Goal: Information Seeking & Learning: Learn about a topic

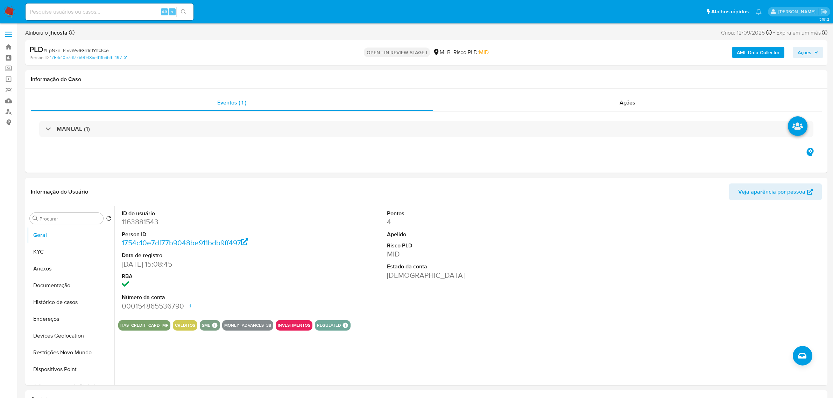
select select "10"
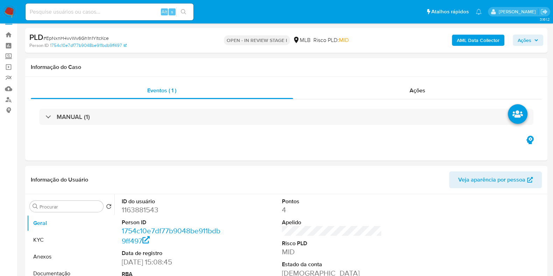
scroll to position [131, 0]
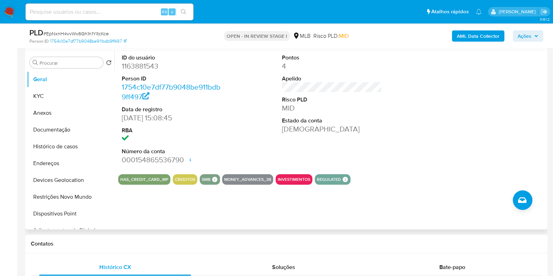
click at [142, 64] on dd "1163881543" at bounding box center [172, 66] width 100 height 10
copy dd "1163881543"
click at [153, 66] on dd "1163881543" at bounding box center [172, 66] width 100 height 10
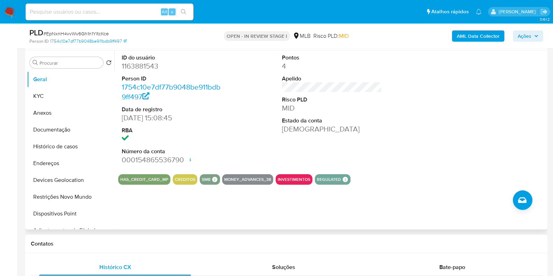
click at [270, 140] on div "ID do usuário 1163881543 Person ID 1754c10e7df77b9048be911bdb9ff497 Data de reg…" at bounding box center [331, 109] width 427 height 118
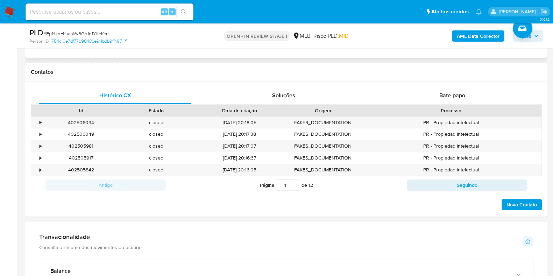
scroll to position [373, 0]
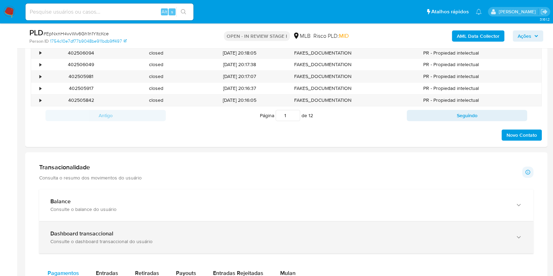
click at [433, 169] on div "Transacionalidade Consulta o resumo dos movimentos do usuário Informações trans…" at bounding box center [286, 171] width 494 height 17
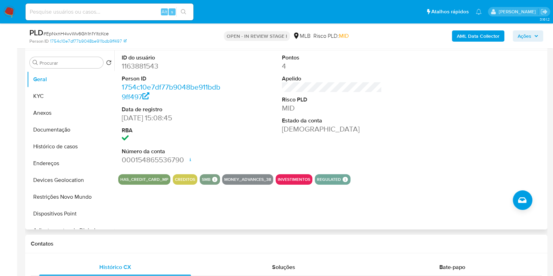
scroll to position [87, 0]
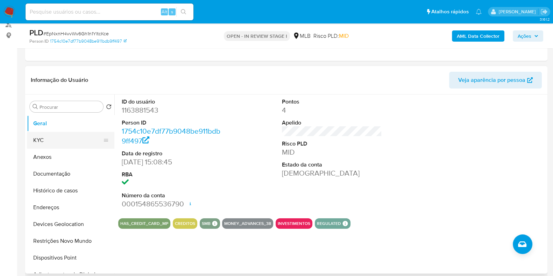
click at [53, 135] on button "KYC" at bounding box center [68, 140] width 82 height 17
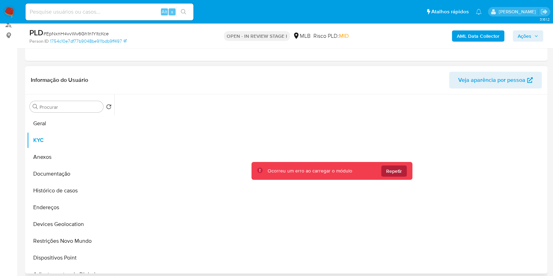
click at [398, 169] on span "Repetir" at bounding box center [394, 170] width 16 height 11
click at [395, 171] on span "Repetir" at bounding box center [394, 170] width 16 height 11
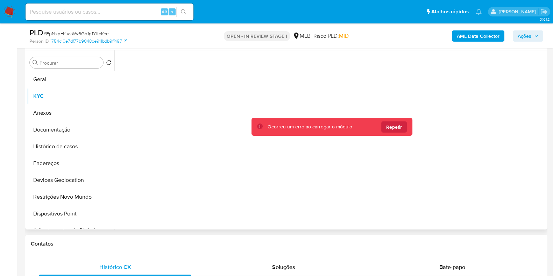
click at [391, 120] on div "Ocorreu um erro ao carregar o módulo Repetir" at bounding box center [332, 127] width 161 height 18
click at [394, 125] on span "Repetir" at bounding box center [394, 126] width 16 height 11
click at [399, 132] on button "Repetir" at bounding box center [394, 126] width 26 height 11
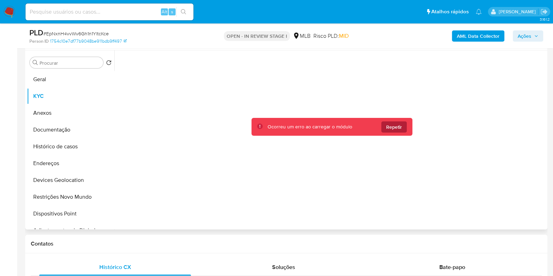
click at [394, 125] on span "Repetir" at bounding box center [394, 126] width 16 height 11
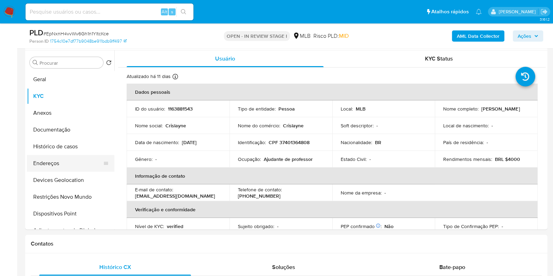
click at [59, 169] on button "Endereços" at bounding box center [68, 163] width 82 height 17
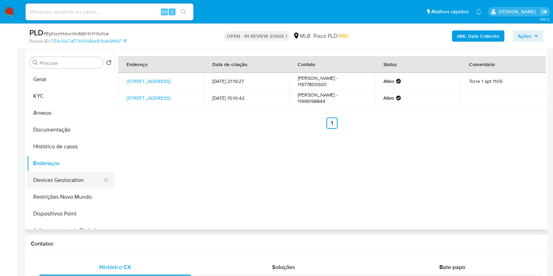
click at [61, 181] on button "Devices Geolocation" at bounding box center [68, 180] width 82 height 17
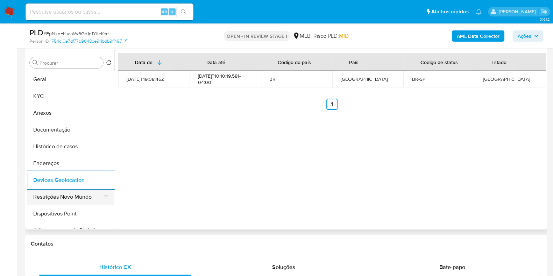
click at [56, 200] on button "Restrições Novo Mundo" at bounding box center [68, 197] width 82 height 17
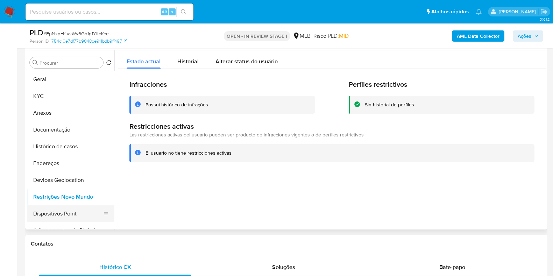
drag, startPoint x: 53, startPoint y: 210, endPoint x: 108, endPoint y: 206, distance: 55.7
click at [54, 209] on button "Dispositivos Point" at bounding box center [68, 213] width 82 height 17
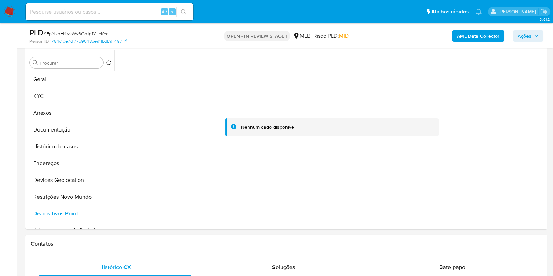
click at [472, 36] on b "AML Data Collector" at bounding box center [478, 35] width 43 height 11
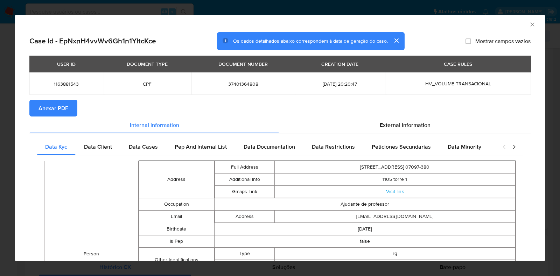
click at [63, 106] on span "Anexar PDF" at bounding box center [53, 107] width 30 height 15
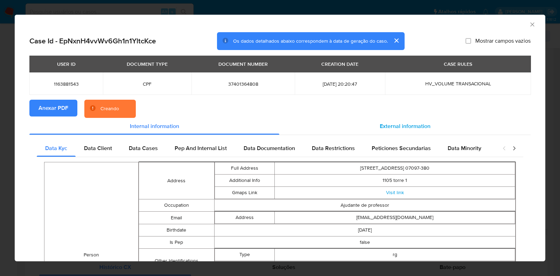
drag, startPoint x: 416, startPoint y: 123, endPoint x: 412, endPoint y: 123, distance: 4.2
click at [415, 123] on span "External information" at bounding box center [405, 126] width 51 height 8
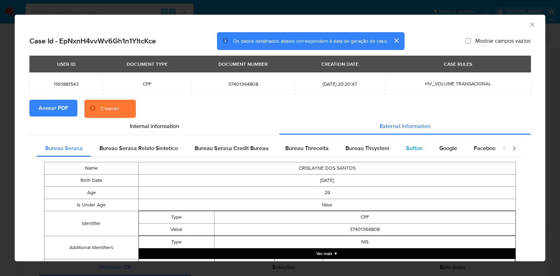
click at [400, 152] on div "Softon" at bounding box center [413, 148] width 33 height 17
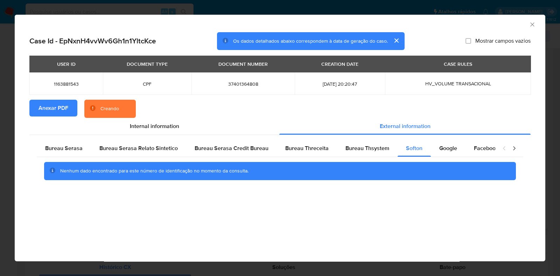
click at [532, 26] on icon "Fechar a janela" at bounding box center [532, 24] width 7 height 7
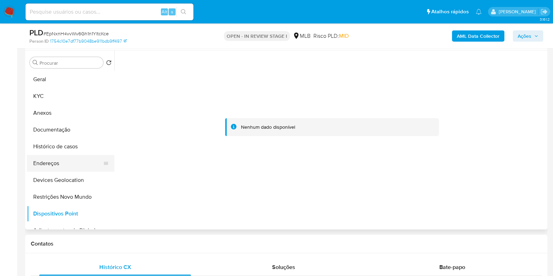
click at [45, 161] on button "Endereços" at bounding box center [68, 163] width 82 height 17
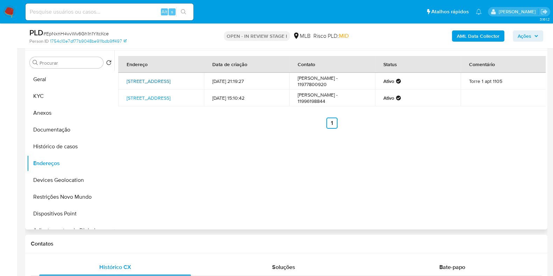
drag, startPoint x: 122, startPoint y: 76, endPoint x: 148, endPoint y: 88, distance: 28.3
click at [150, 89] on td "Rua Dona Tecla 602, Guarulhos, São Paulo, 07097380, Brasil 602" at bounding box center [161, 81] width 86 height 17
copy link "Rua Dona Tecla 602, Guarulhos, São Paulo, 07097380,"
click at [143, 85] on link "Rua Dona Tecla 602, Guarulhos, São Paulo, 07097380, Brasil 602" at bounding box center [149, 81] width 44 height 7
drag, startPoint x: 55, startPoint y: 82, endPoint x: 45, endPoint y: 98, distance: 19.8
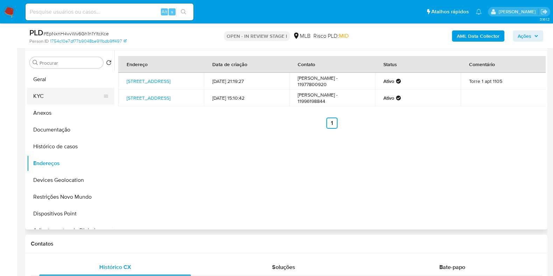
click at [54, 83] on button "Geral" at bounding box center [70, 79] width 87 height 17
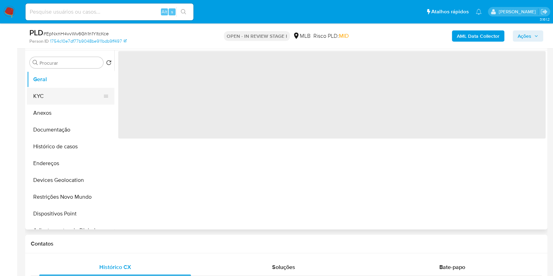
click at [44, 99] on button "KYC" at bounding box center [68, 96] width 82 height 17
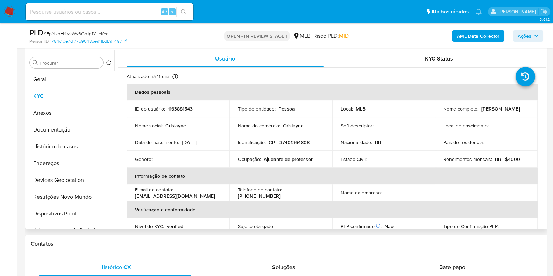
click at [290, 140] on p "CPF 37401364808" at bounding box center [289, 142] width 41 height 6
copy p "37401364808"
click at [303, 141] on p "CPF 37401364808" at bounding box center [289, 142] width 41 height 6
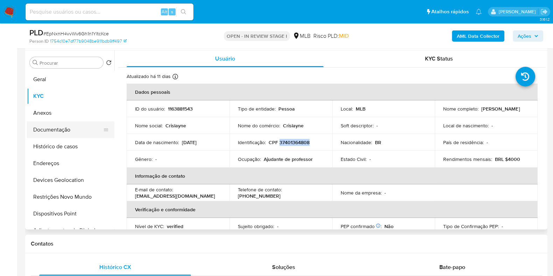
click at [77, 126] on button "Documentação" at bounding box center [68, 129] width 82 height 17
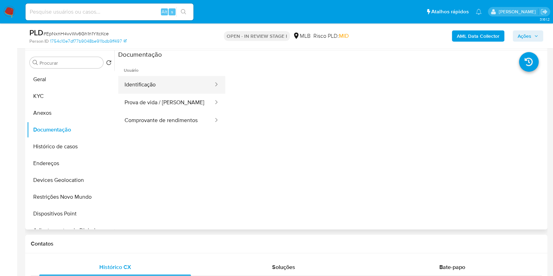
click at [176, 89] on button "Identificação" at bounding box center [166, 85] width 96 height 18
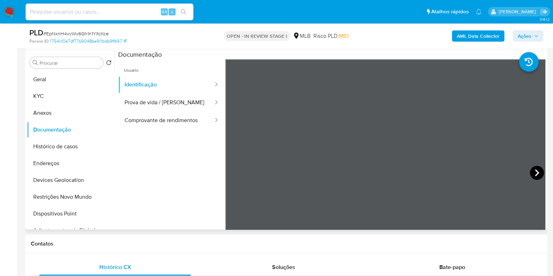
click at [538, 168] on icon at bounding box center [537, 173] width 14 height 14
click at [40, 95] on button "KYC" at bounding box center [68, 96] width 82 height 17
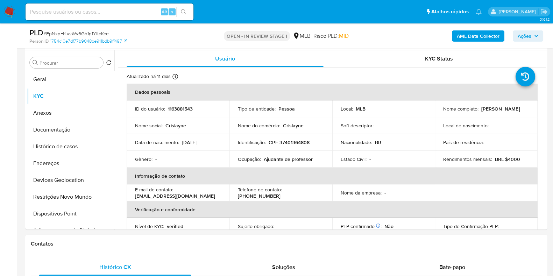
click at [293, 141] on p "CPF 37401364808" at bounding box center [289, 142] width 41 height 6
copy p "37401364808"
drag, startPoint x: 440, startPoint y: 111, endPoint x: 496, endPoint y: 111, distance: 55.6
click at [496, 111] on td "Nome completo : Crislayne Dos Santos" at bounding box center [486, 108] width 103 height 17
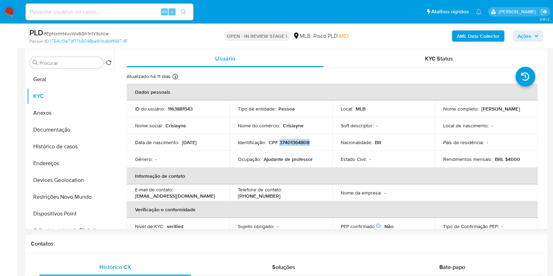
copy p "Crislayne Dos Santos"
click at [75, 127] on button "Documentação" at bounding box center [68, 129] width 82 height 17
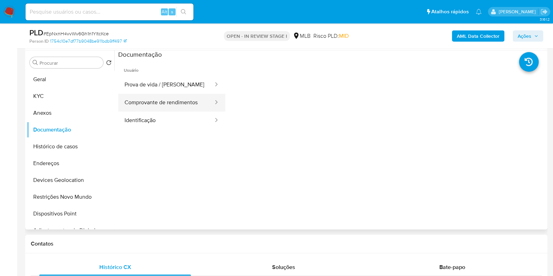
click at [196, 100] on button "Comprovante de rendimentos" at bounding box center [166, 103] width 96 height 18
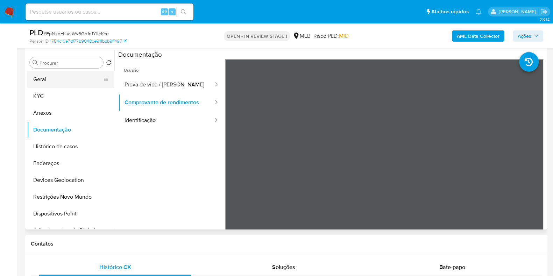
click at [50, 75] on button "Geral" at bounding box center [68, 79] width 82 height 17
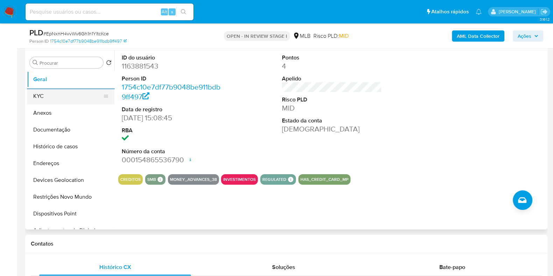
click at [41, 88] on button "KYC" at bounding box center [68, 96] width 82 height 17
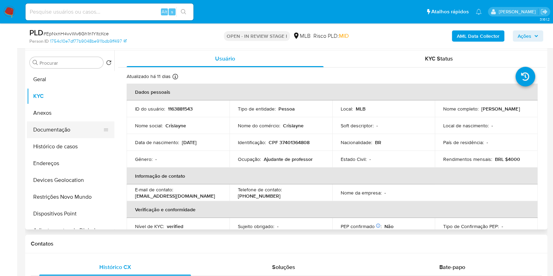
click at [85, 130] on button "Documentação" at bounding box center [68, 129] width 82 height 17
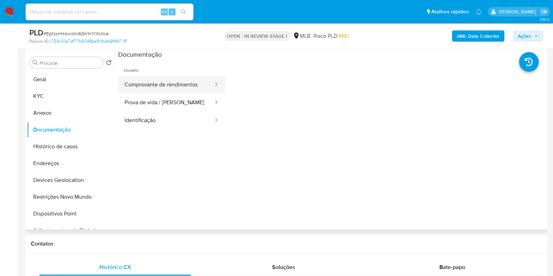
click at [170, 87] on button "Comprovante de rendimentos" at bounding box center [166, 85] width 96 height 18
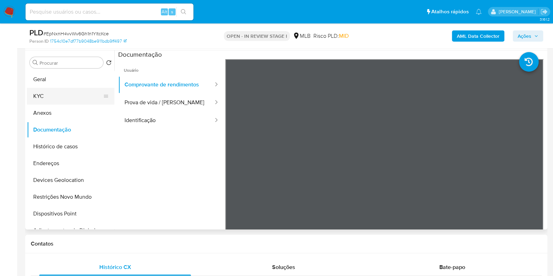
click at [36, 92] on button "KYC" at bounding box center [68, 96] width 82 height 17
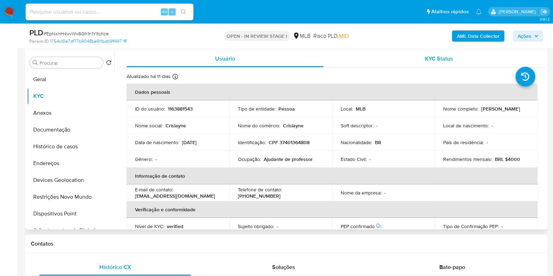
click at [425, 58] on span "KYC Status" at bounding box center [439, 59] width 28 height 8
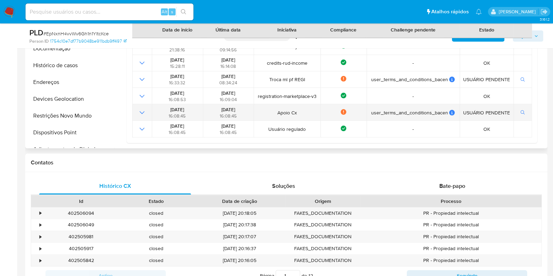
scroll to position [175, 0]
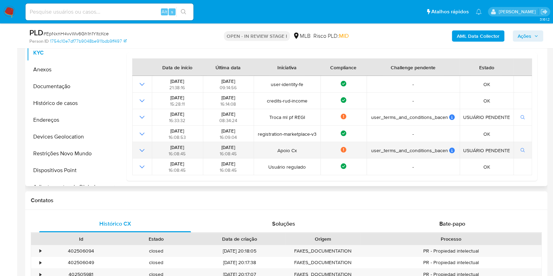
click at [142, 146] on icon "Mostrar operación" at bounding box center [142, 150] width 8 height 8
click at [145, 148] on icon "Mostrar operación" at bounding box center [142, 150] width 8 height 8
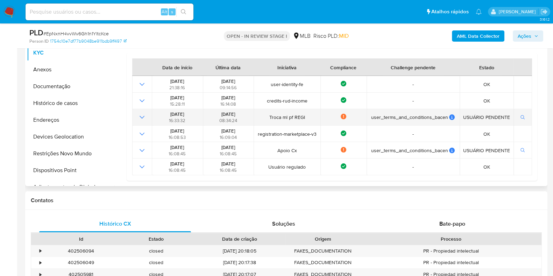
scroll to position [87, 0]
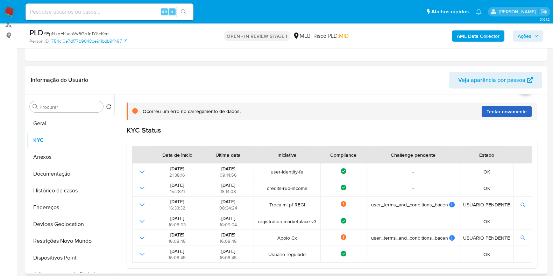
click at [504, 112] on span "Tentar novamente" at bounding box center [507, 111] width 40 height 11
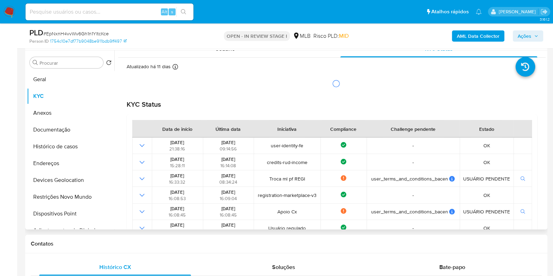
scroll to position [0, 0]
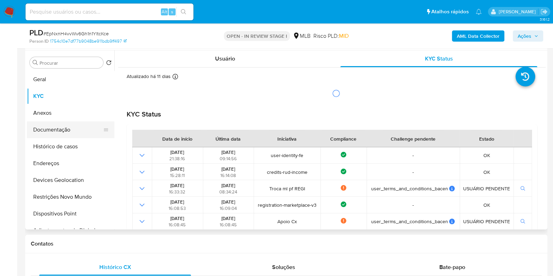
click at [65, 128] on button "Documentação" at bounding box center [68, 129] width 82 height 17
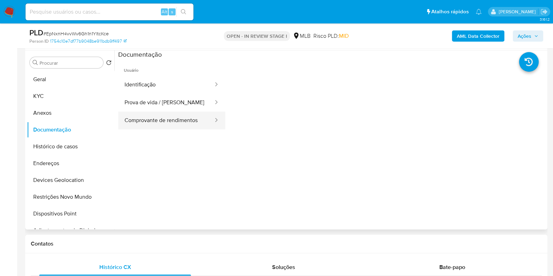
click at [192, 122] on button "Comprovante de rendimentos" at bounding box center [166, 121] width 96 height 18
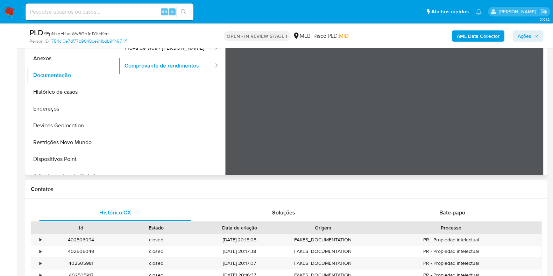
scroll to position [23, 0]
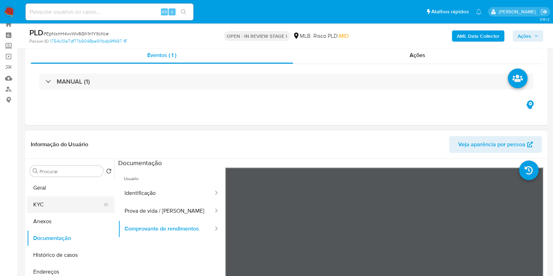
click at [49, 206] on button "KYC" at bounding box center [68, 204] width 82 height 17
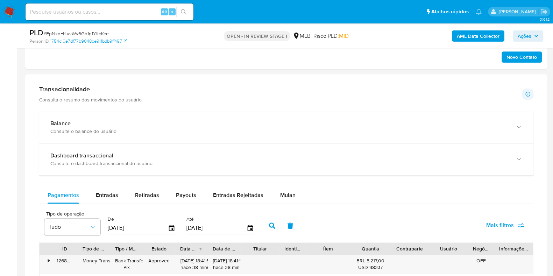
scroll to position [591, 0]
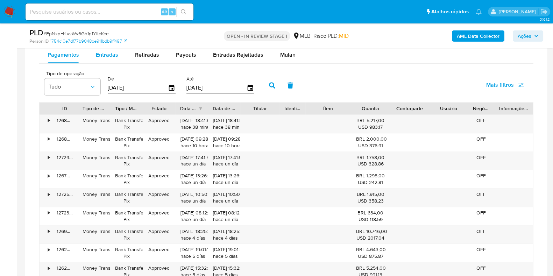
click at [102, 55] on span "Entradas" at bounding box center [107, 55] width 22 height 8
select select "10"
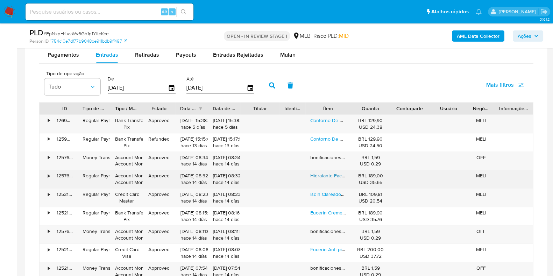
click at [331, 176] on link "Hidratante Facial Effaclar Mat 40ml La Roche-posay Tipo De Pele Mista A Oleosa" at bounding box center [397, 175] width 174 height 7
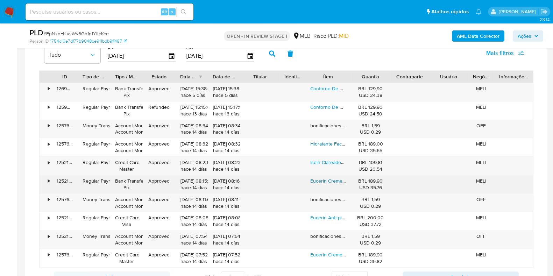
scroll to position [678, 0]
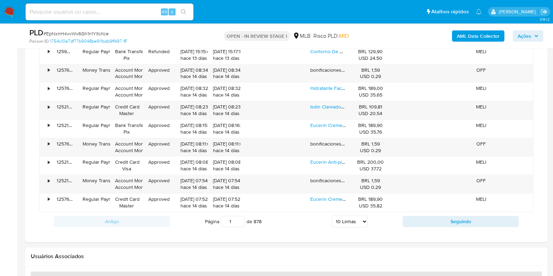
click at [526, 37] on span "Ações" at bounding box center [525, 35] width 14 height 11
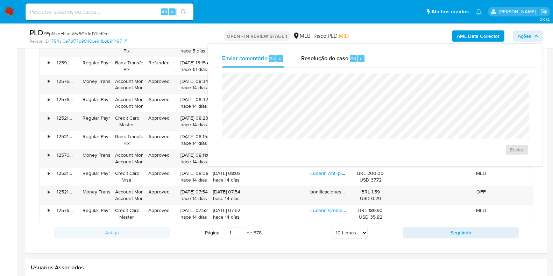
scroll to position [635, 0]
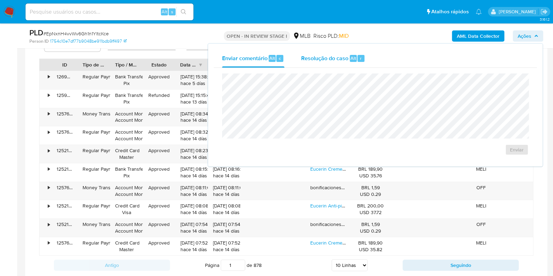
click at [318, 59] on span "Resolução do caso" at bounding box center [324, 58] width 47 height 8
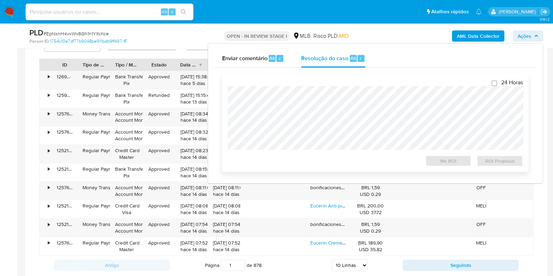
click at [320, 85] on div "24 Horas No ROI ROI Proposal" at bounding box center [375, 122] width 295 height 87
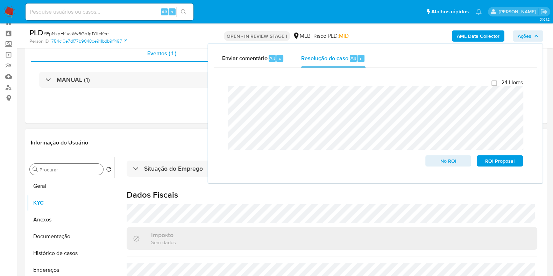
scroll to position [23, 0]
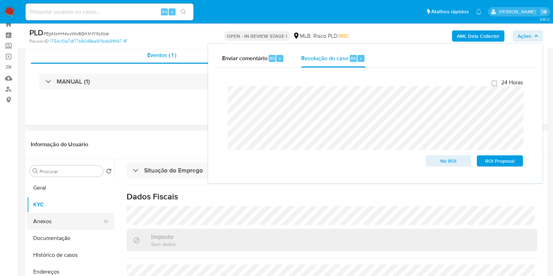
click at [43, 227] on button "Anexos" at bounding box center [68, 221] width 82 height 17
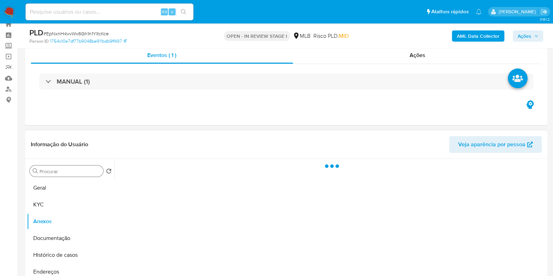
scroll to position [0, 0]
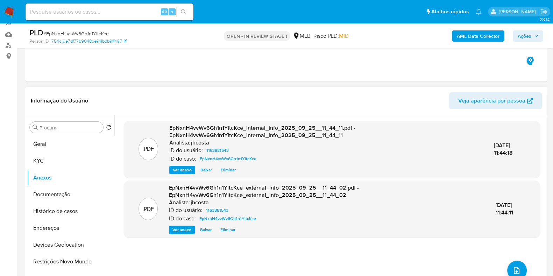
click at [115, 94] on header "Informação do Usuário Veja aparência por pessoa" at bounding box center [286, 100] width 511 height 17
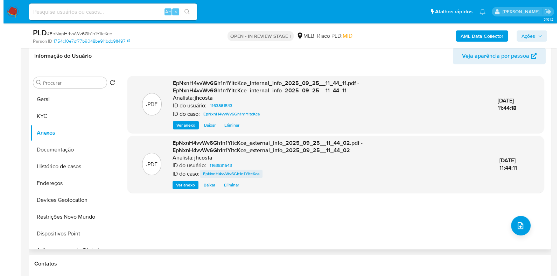
scroll to position [154, 0]
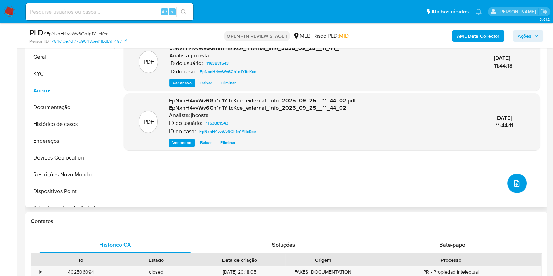
click at [512, 185] on span "upload-file" at bounding box center [516, 183] width 8 height 8
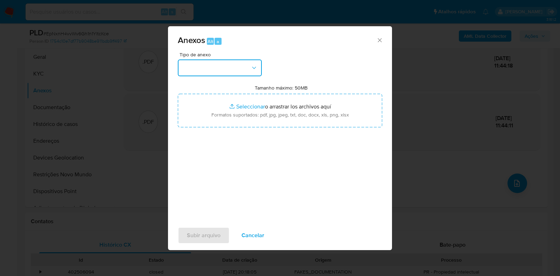
click at [225, 68] on button "button" at bounding box center [220, 67] width 84 height 17
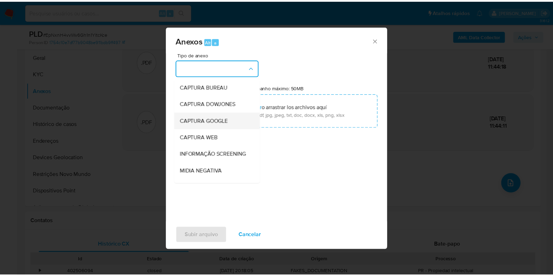
scroll to position [43, 0]
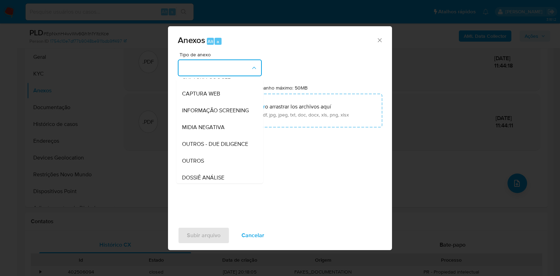
drag, startPoint x: 198, startPoint y: 174, endPoint x: 224, endPoint y: 138, distance: 44.4
click at [198, 164] on span "OUTROS" at bounding box center [193, 160] width 22 height 7
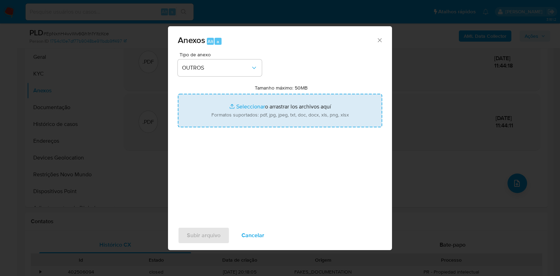
click at [242, 111] on input "Tamanho máximo: 50MB Seleccionar archivos" at bounding box center [280, 111] width 204 height 34
type input "C:\fakepath\Mulan 1163881543_2025_09_24_10_08_47.xlsx"
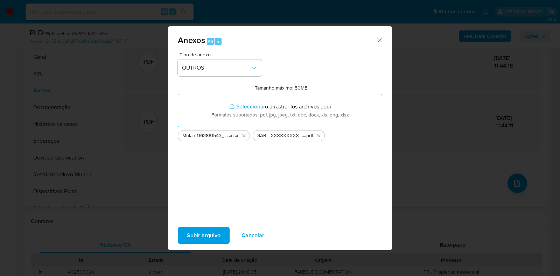
click at [211, 232] on span "Subir arquivo" at bounding box center [204, 235] width 34 height 15
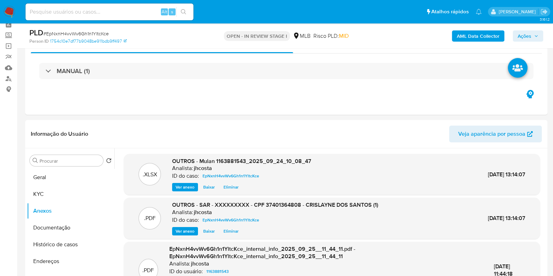
scroll to position [23, 0]
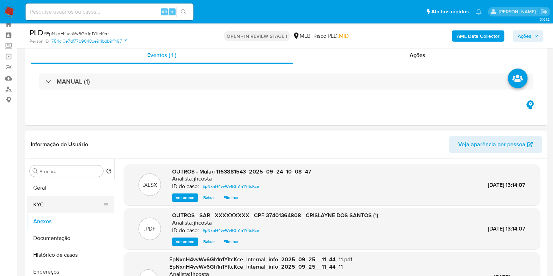
click at [44, 211] on button "KYC" at bounding box center [68, 204] width 82 height 17
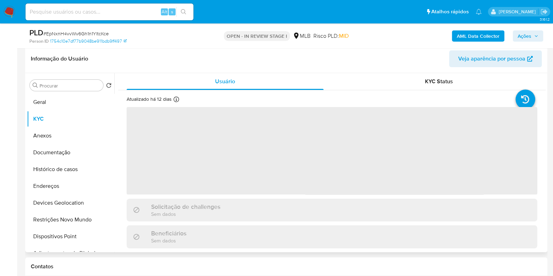
scroll to position [110, 0]
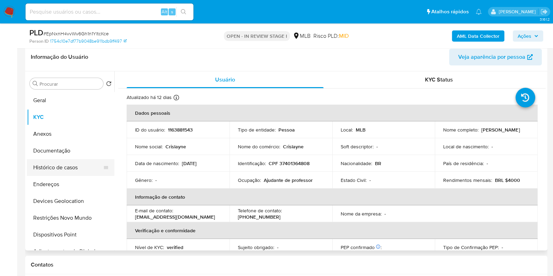
click at [76, 167] on button "Histórico de casos" at bounding box center [68, 167] width 82 height 17
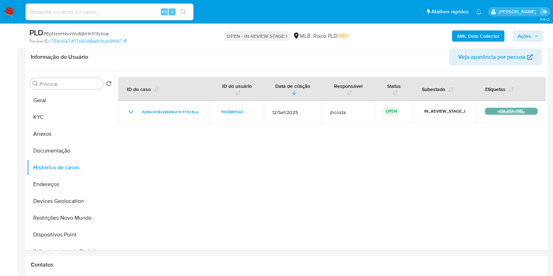
scroll to position [23, 0]
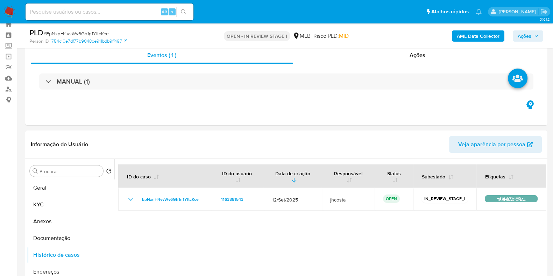
click at [532, 32] on span "Ações" at bounding box center [528, 36] width 21 height 10
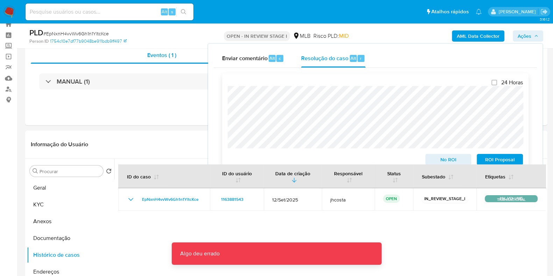
scroll to position [66, 0]
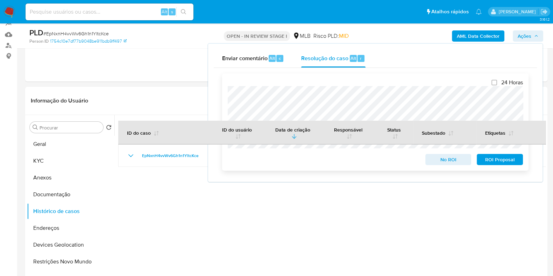
click at [500, 161] on span "ROI Proposal" at bounding box center [500, 160] width 36 height 10
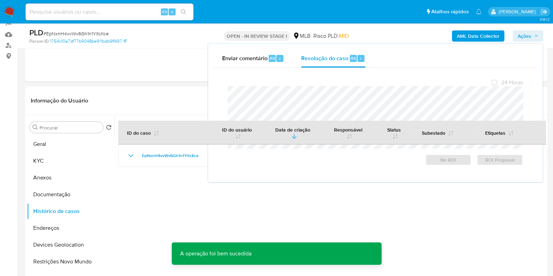
click at [80, 30] on div "PLD # EpNxnH4vvWv6Gh1n1YltcKce" at bounding box center [113, 33] width 169 height 10
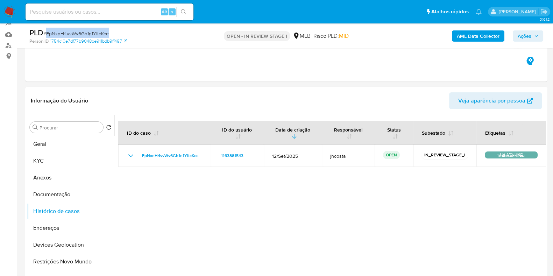
click at [80, 30] on div "PLD # EpNxnH4vvWv6Gh1n1YltcKce" at bounding box center [113, 33] width 169 height 10
copy span "EpNxnH4vvWv6Gh1n1YltcKce"
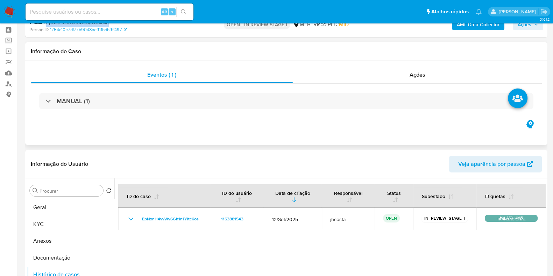
scroll to position [0, 0]
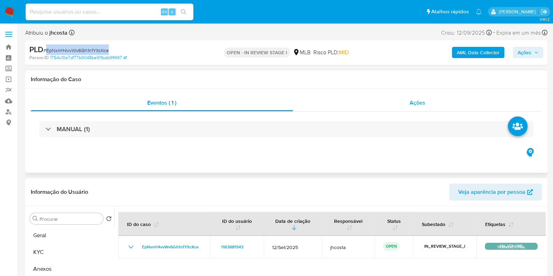
click at [402, 101] on div "Ações" at bounding box center [417, 102] width 249 height 17
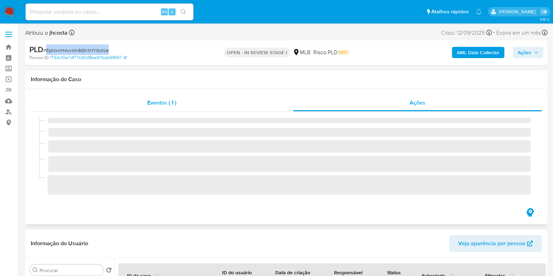
click at [176, 100] on span "Eventos ( 1 )" at bounding box center [161, 103] width 29 height 8
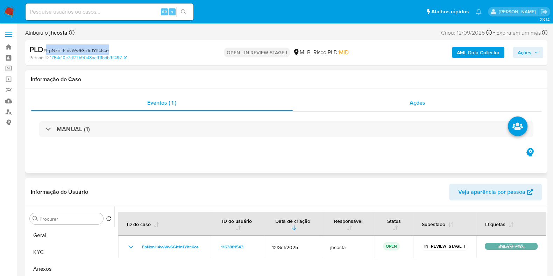
click at [432, 99] on div "Ações" at bounding box center [417, 102] width 249 height 17
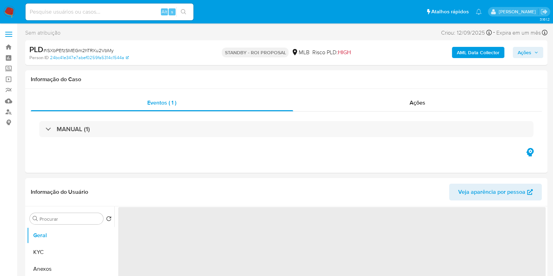
select select "10"
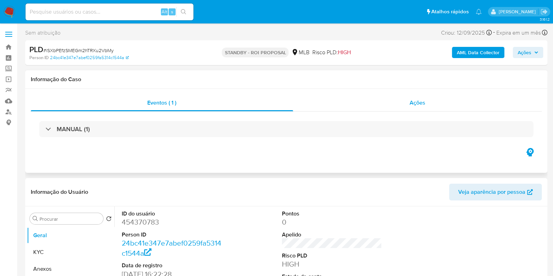
click at [430, 103] on div "Ações" at bounding box center [417, 102] width 249 height 17
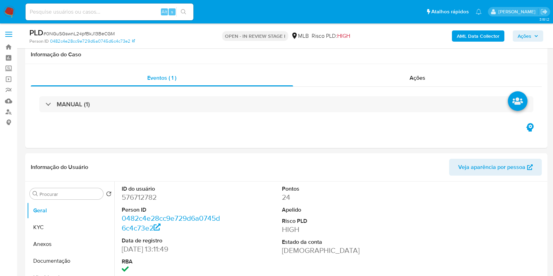
select select "10"
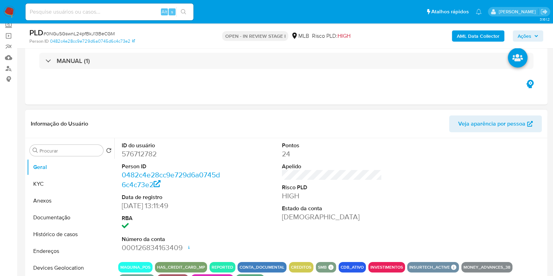
scroll to position [43, 0]
click at [145, 153] on dd "576712782" at bounding box center [172, 154] width 100 height 10
copy dd "576712782"
click at [140, 155] on dd "576712782" at bounding box center [172, 154] width 100 height 10
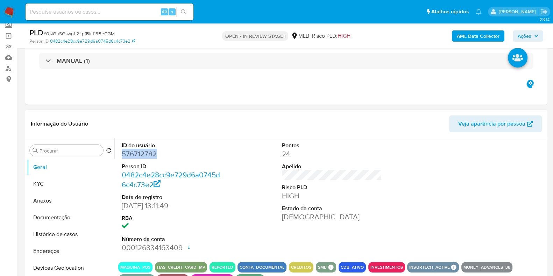
click at [140, 155] on dd "576712782" at bounding box center [172, 154] width 100 height 10
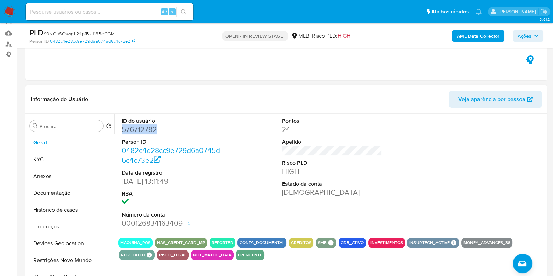
scroll to position [87, 0]
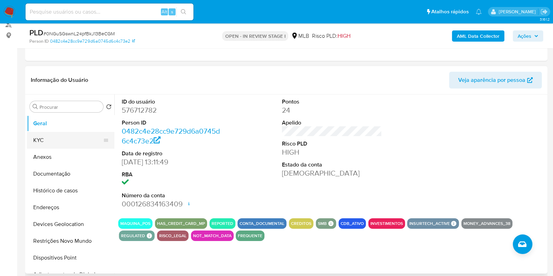
click at [74, 134] on button "KYC" at bounding box center [68, 140] width 82 height 17
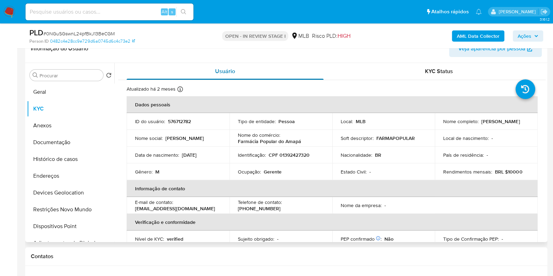
scroll to position [131, 0]
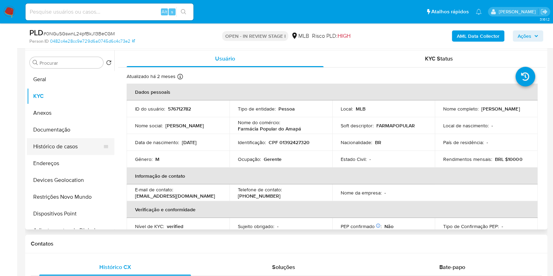
click at [57, 153] on button "Histórico de casos" at bounding box center [68, 146] width 82 height 17
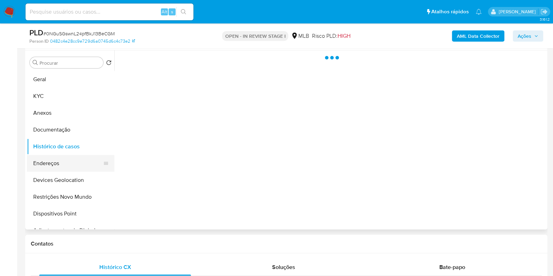
click at [58, 160] on button "Endereços" at bounding box center [68, 163] width 82 height 17
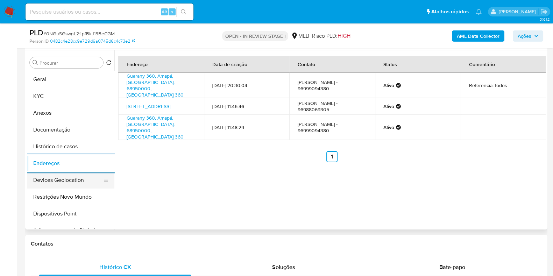
click at [71, 181] on button "Devices Geolocation" at bounding box center [68, 180] width 82 height 17
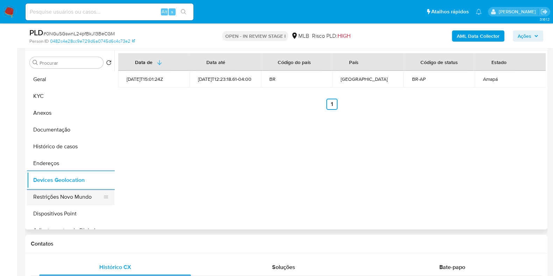
click at [66, 190] on button "Restrições Novo Mundo" at bounding box center [68, 197] width 82 height 17
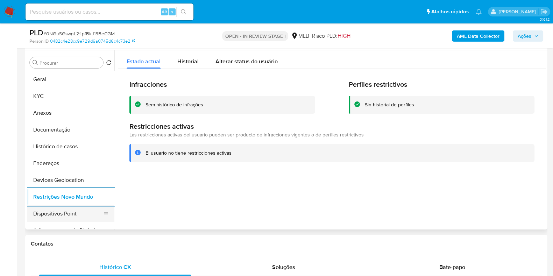
click at [57, 215] on button "Dispositivos Point" at bounding box center [68, 213] width 82 height 17
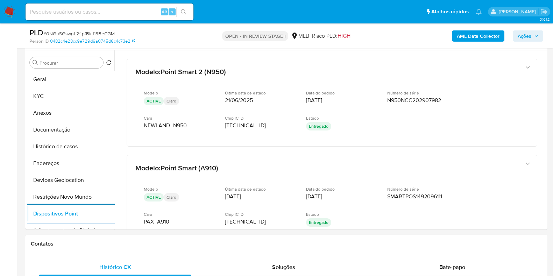
click at [483, 37] on b "AML Data Collector" at bounding box center [478, 35] width 43 height 11
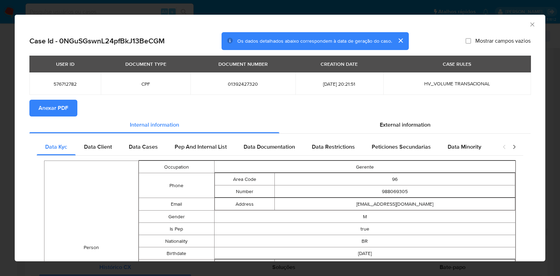
click at [54, 106] on span "Anexar PDF" at bounding box center [53, 107] width 30 height 15
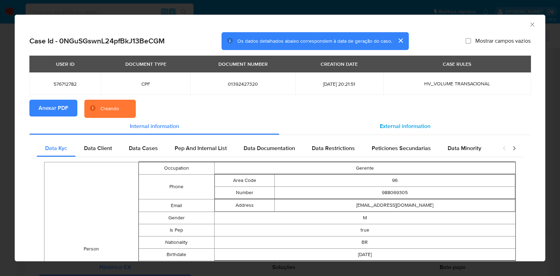
click at [395, 119] on div "External information" at bounding box center [404, 126] width 251 height 17
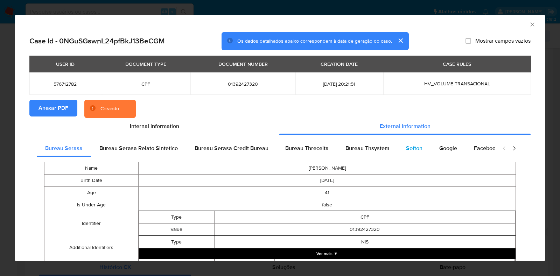
click at [397, 148] on div "Softon" at bounding box center [413, 148] width 33 height 17
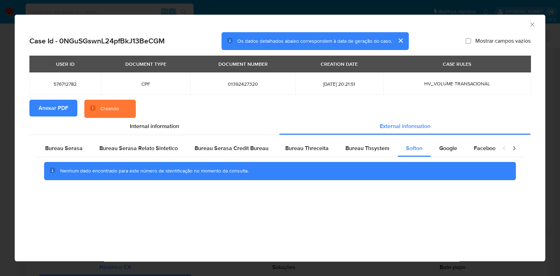
click at [533, 22] on icon "Fechar a janela" at bounding box center [532, 24] width 7 height 7
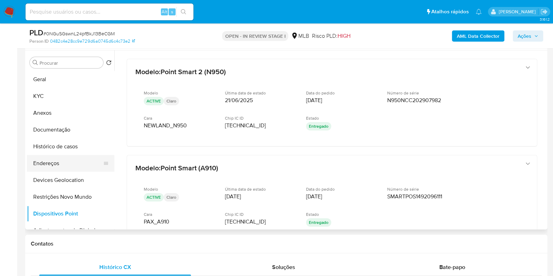
click at [64, 163] on button "Endereços" at bounding box center [68, 163] width 82 height 17
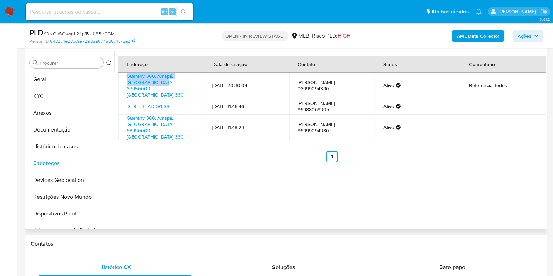
drag, startPoint x: 120, startPoint y: 77, endPoint x: 150, endPoint y: 87, distance: 31.9
click at [150, 87] on td "Guarany 360, Amapá, Amapá, 68950000, Brasil 360" at bounding box center [161, 85] width 86 height 25
copy link "Guarany 360, Amapá, Amapá, 68950000"
click at [137, 85] on link "Guarany 360, Amapá, Amapá, 68950000, Brasil 360" at bounding box center [155, 85] width 57 height 26
click at [40, 95] on button "KYC" at bounding box center [68, 96] width 82 height 17
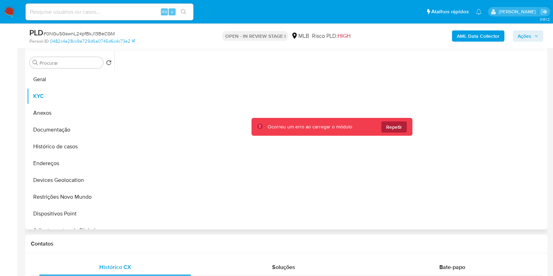
click at [396, 125] on span "Repetir" at bounding box center [394, 126] width 16 height 11
click at [394, 129] on span "Repetir" at bounding box center [394, 126] width 16 height 11
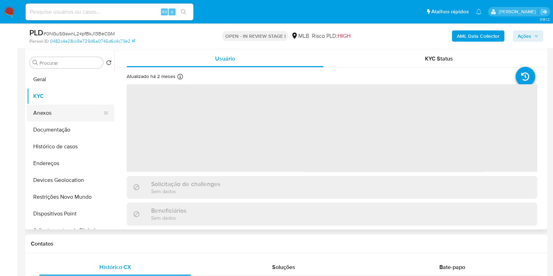
click at [65, 112] on button "Anexos" at bounding box center [68, 113] width 82 height 17
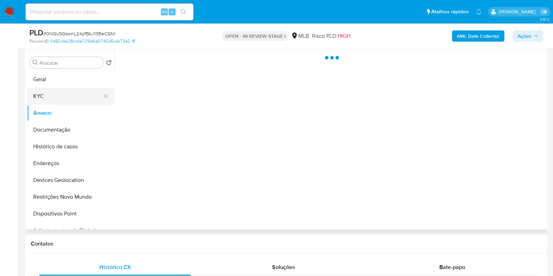
click at [63, 97] on button "KYC" at bounding box center [68, 96] width 82 height 17
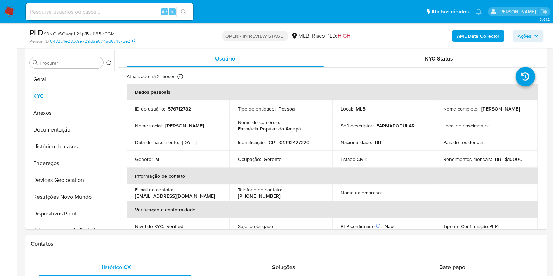
click at [292, 142] on p "CPF 01392427320" at bounding box center [289, 142] width 41 height 6
click at [293, 142] on p "CPF 01392427320" at bounding box center [289, 142] width 41 height 6
copy p "01392427320"
click at [293, 142] on p "CPF 01392427320" at bounding box center [289, 142] width 41 height 6
click at [290, 144] on p "CPF 01392427320" at bounding box center [289, 142] width 41 height 6
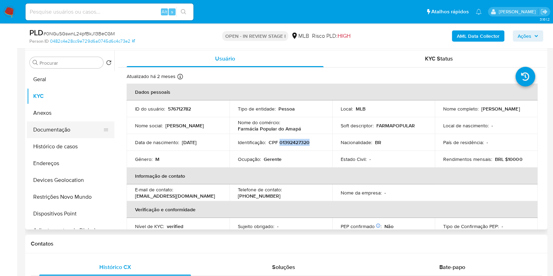
drag, startPoint x: 54, startPoint y: 129, endPoint x: 80, endPoint y: 136, distance: 27.2
click at [55, 129] on button "Documentação" at bounding box center [68, 129] width 82 height 17
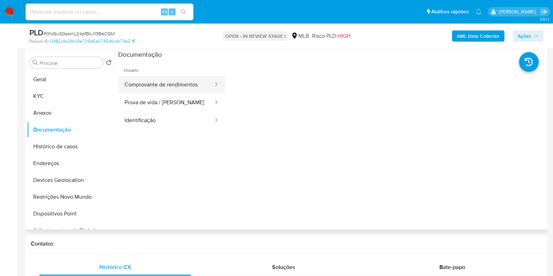
click at [191, 83] on button "Comprovante de rendimentos" at bounding box center [166, 85] width 96 height 18
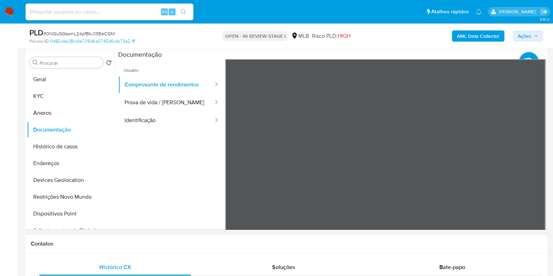
click at [385, 51] on section at bounding box center [331, 166] width 427 height 233
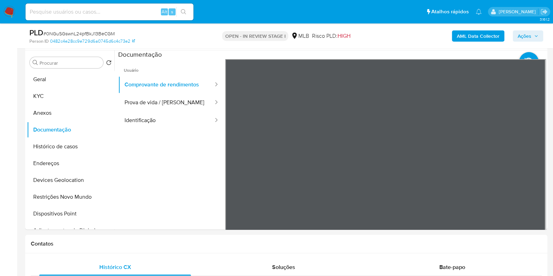
click at [200, 83] on button "Comprovante de rendimentos" at bounding box center [166, 85] width 96 height 18
click at [187, 110] on button "Prova de vida / Selfie" at bounding box center [166, 103] width 96 height 18
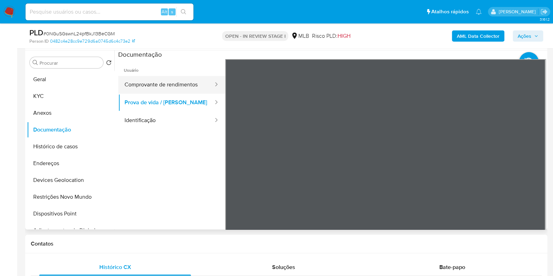
click at [188, 83] on button "Comprovante de rendimentos" at bounding box center [166, 85] width 96 height 18
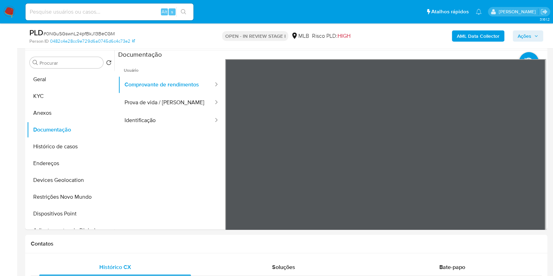
scroll to position [1047, 0]
click at [54, 95] on button "KYC" at bounding box center [68, 96] width 82 height 17
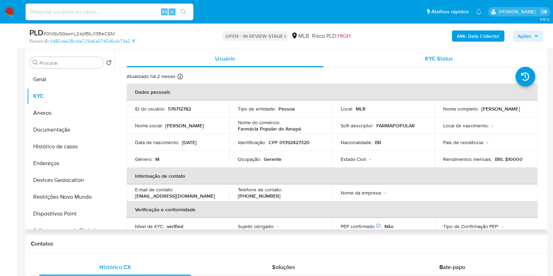
click at [438, 60] on span "KYC Status" at bounding box center [439, 59] width 28 height 8
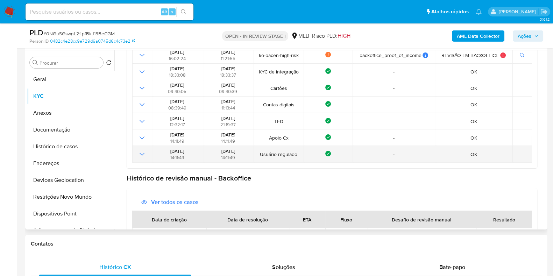
scroll to position [218, 0]
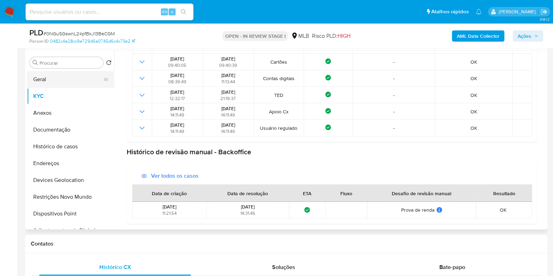
click at [50, 78] on button "Geral" at bounding box center [68, 79] width 82 height 17
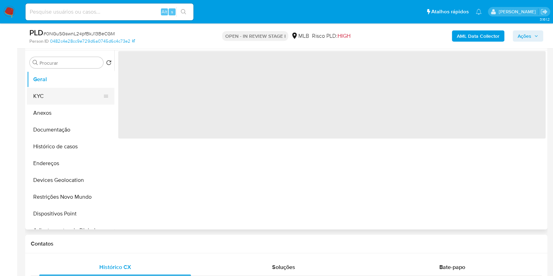
scroll to position [0, 0]
click at [60, 95] on button "KYC" at bounding box center [68, 96] width 82 height 17
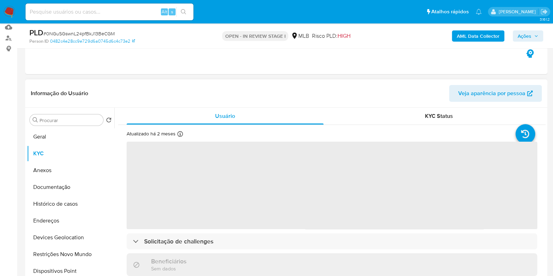
scroll to position [131, 0]
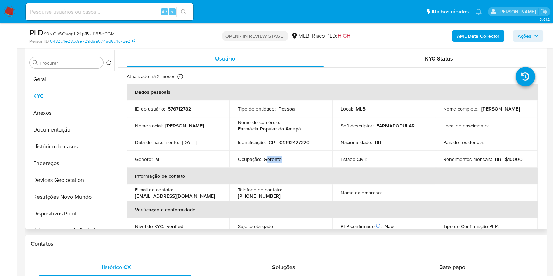
drag, startPoint x: 264, startPoint y: 158, endPoint x: 283, endPoint y: 161, distance: 19.4
click at [305, 159] on div "Ocupação : Gerente" at bounding box center [281, 159] width 86 height 6
click at [85, 132] on button "Documentação" at bounding box center [68, 129] width 82 height 17
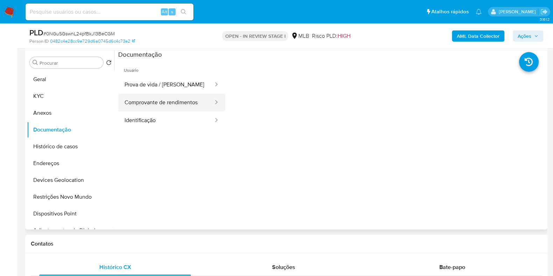
click at [208, 108] on div at bounding box center [213, 103] width 11 height 18
click at [195, 107] on button "Comprovante de rendimentos" at bounding box center [166, 103] width 96 height 18
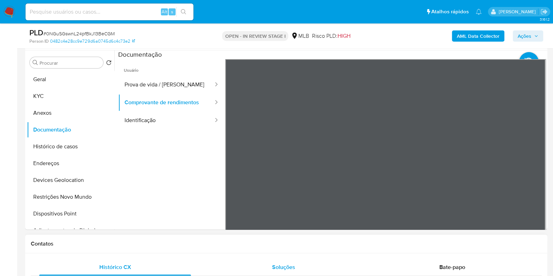
click at [369, 249] on div "Contatos" at bounding box center [286, 244] width 522 height 19
